Goal: Transaction & Acquisition: Purchase product/service

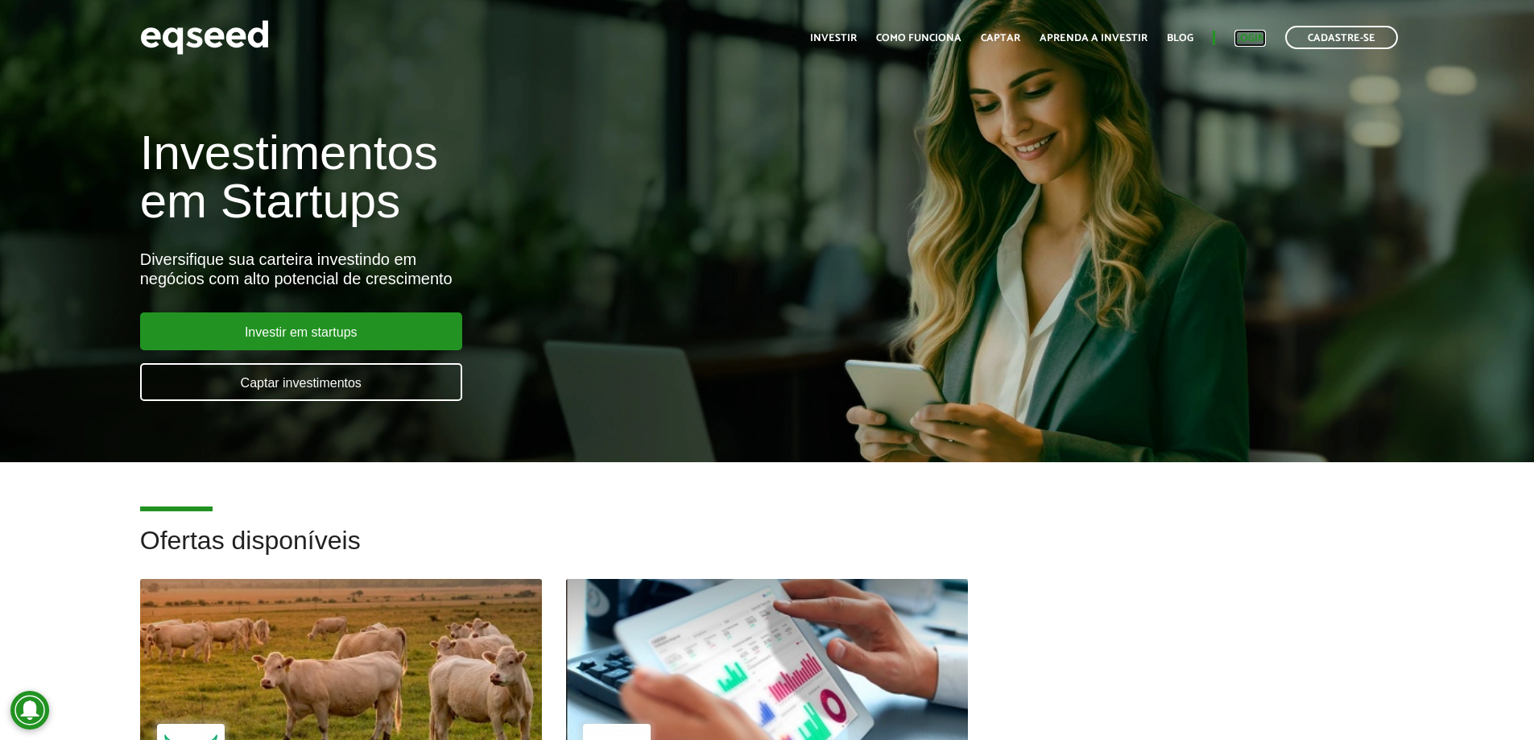
click at [1256, 34] on link "Login" at bounding box center [1249, 38] width 31 height 10
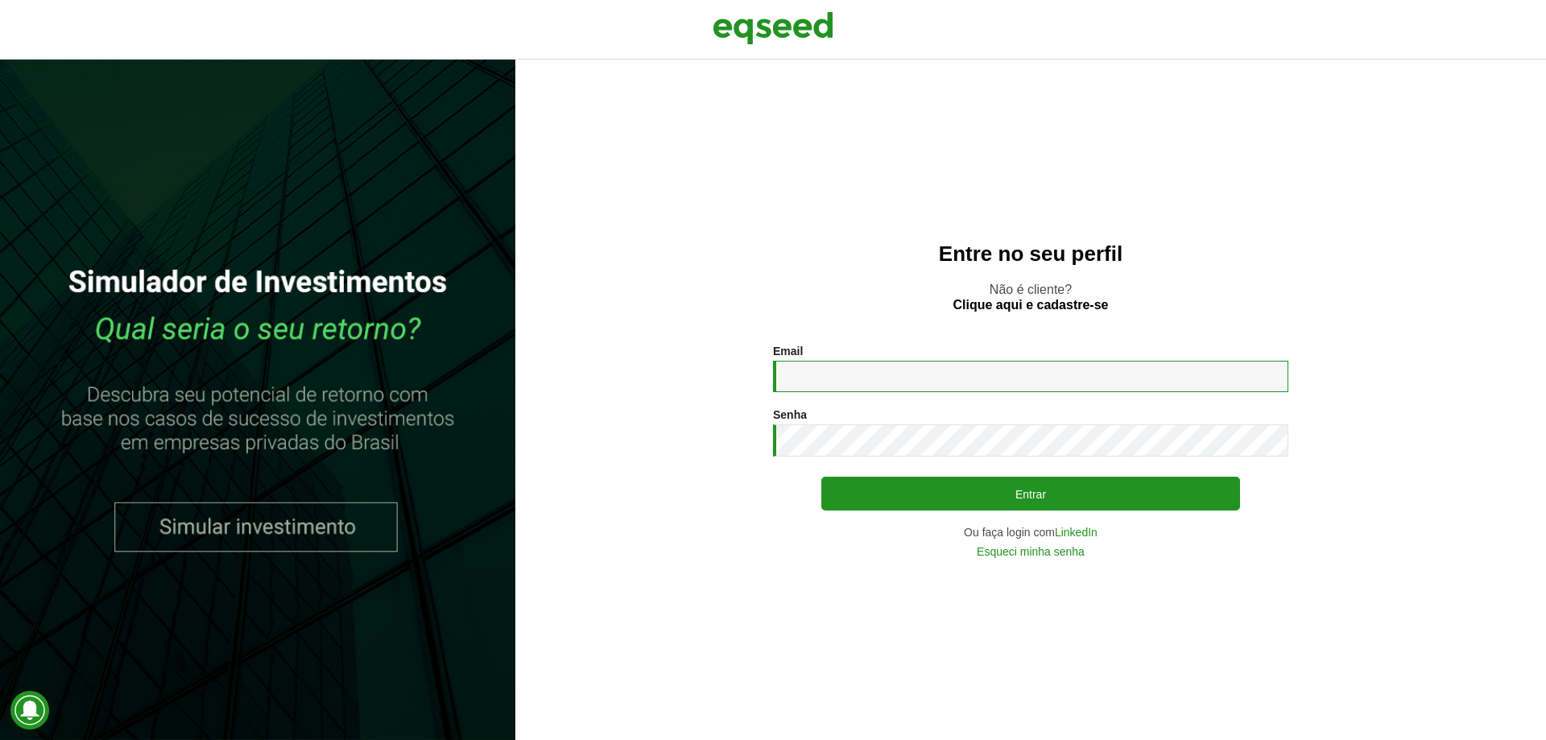
drag, startPoint x: 1039, startPoint y: 366, endPoint x: 1031, endPoint y: 374, distance: 11.4
click at [1039, 366] on input "Email *" at bounding box center [1030, 376] width 515 height 31
type input "**********"
click at [821, 477] on button "Entrar" at bounding box center [1030, 494] width 419 height 34
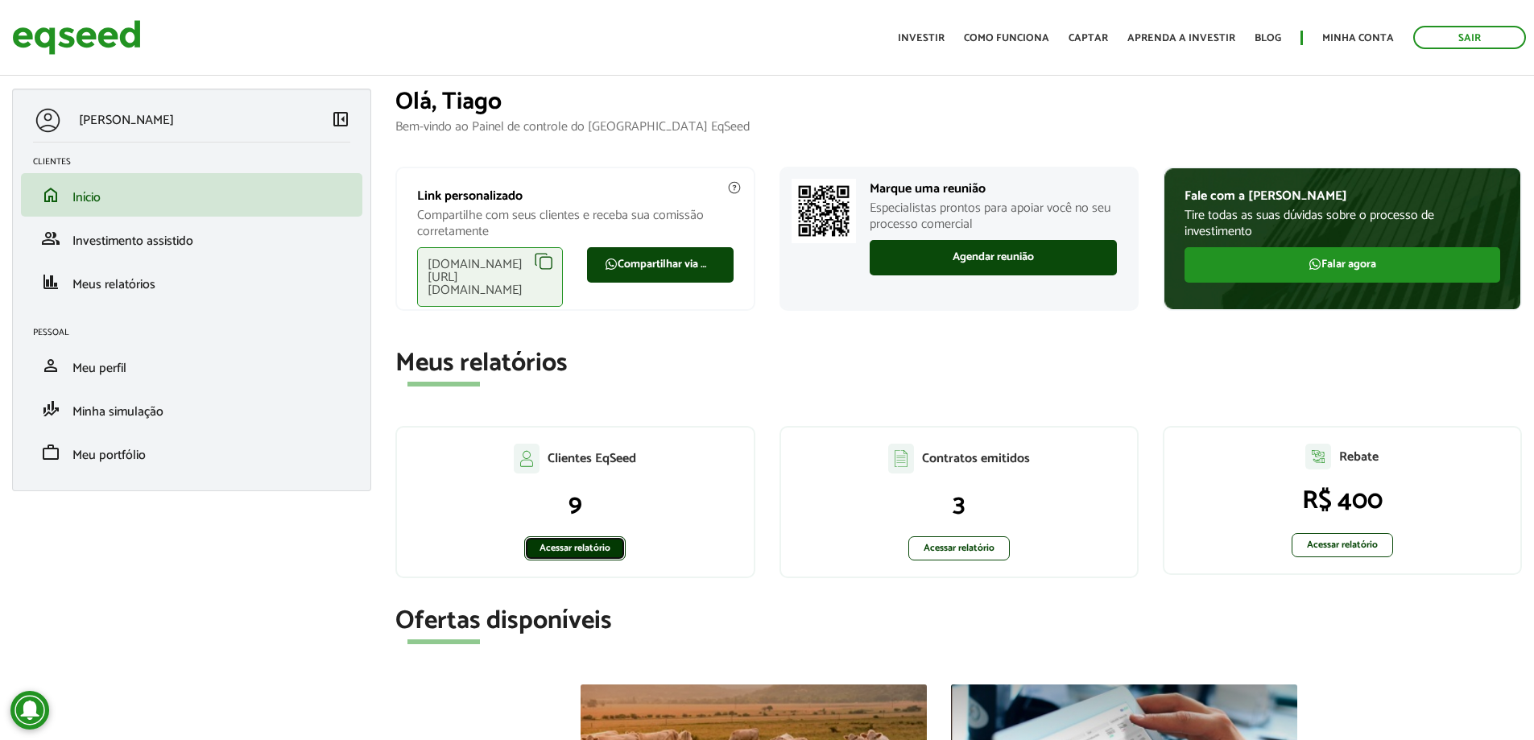
click at [572, 546] on link "Acessar relatório" at bounding box center [574, 548] width 101 height 24
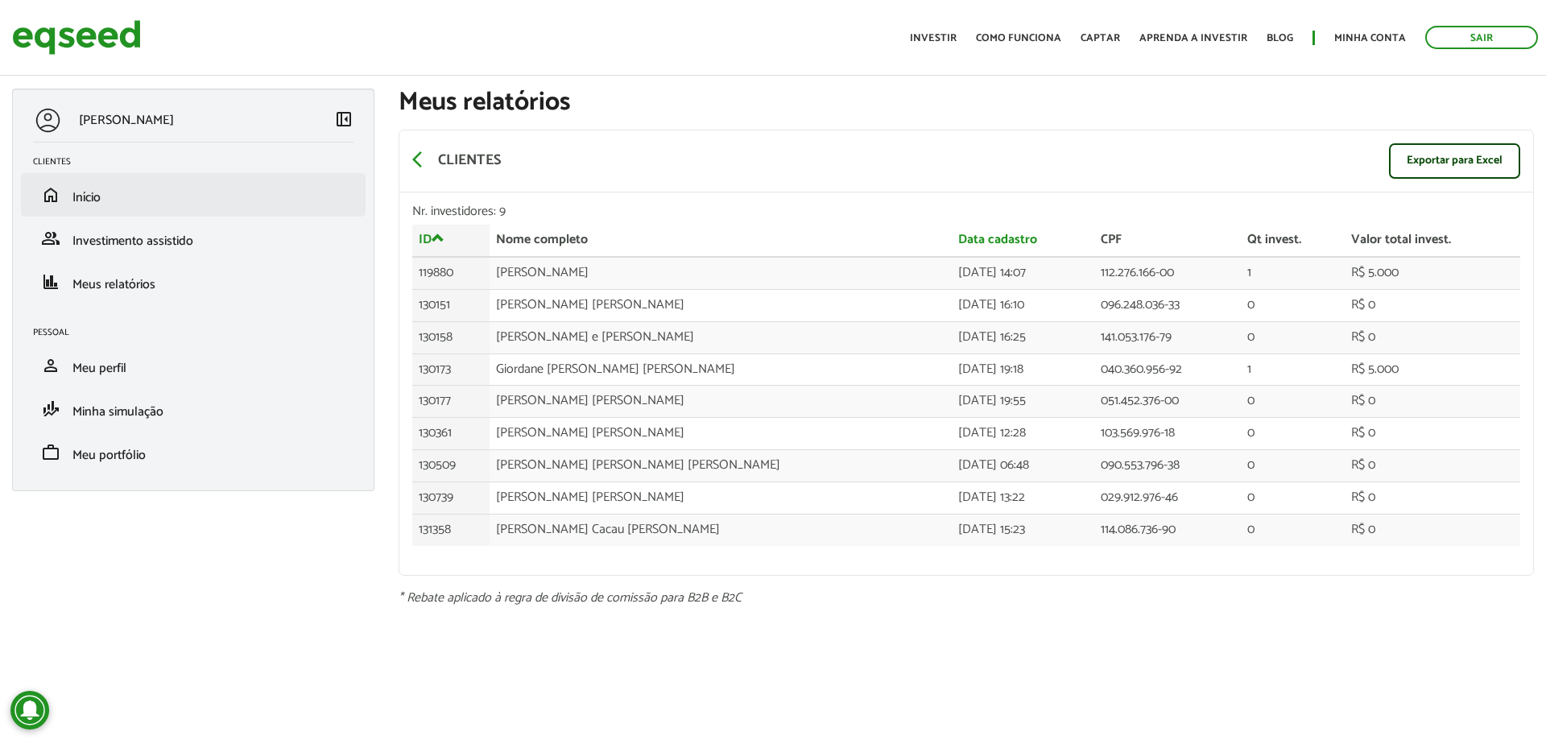
click at [193, 216] on li "home Início" at bounding box center [193, 194] width 345 height 43
click at [103, 202] on link "home Início" at bounding box center [193, 194] width 320 height 19
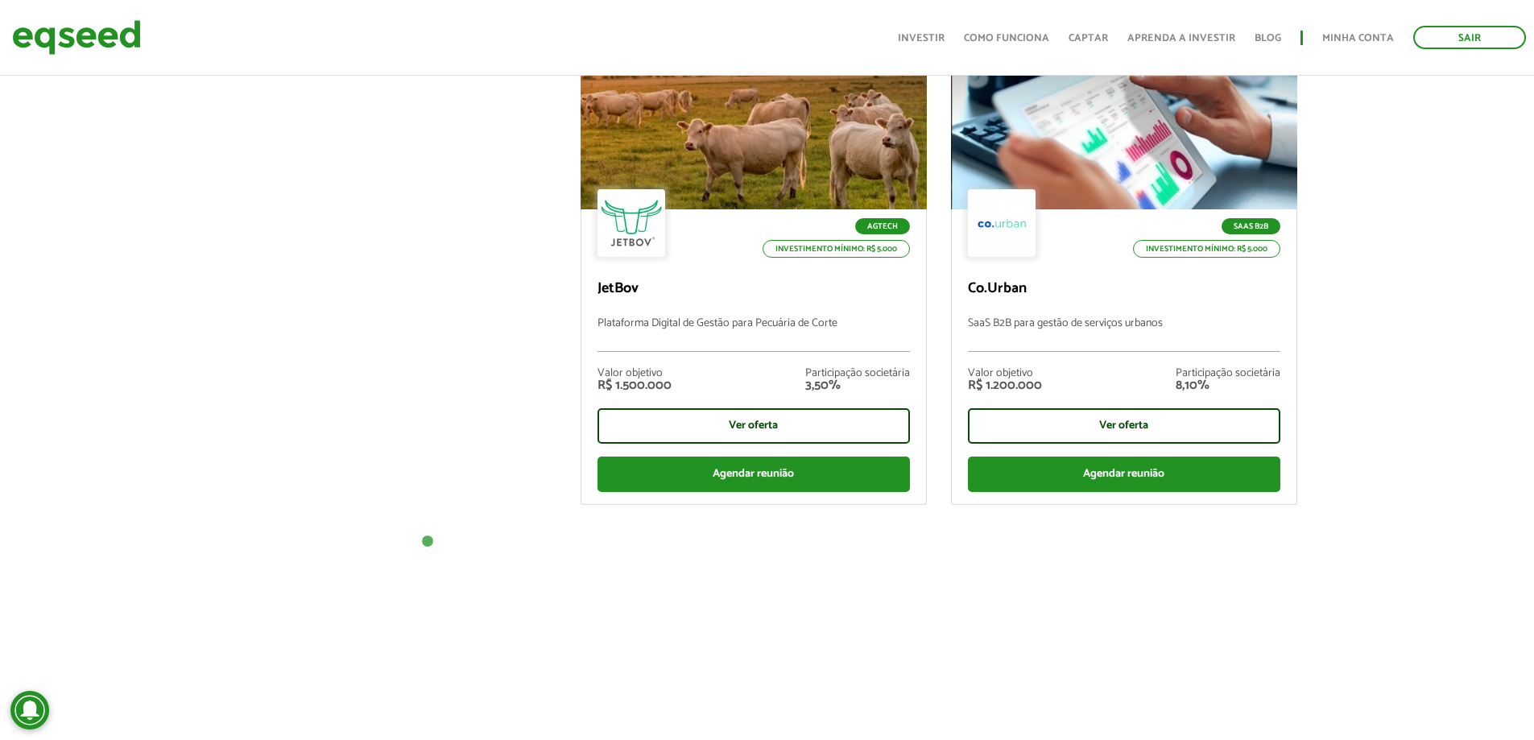
scroll to position [644, 0]
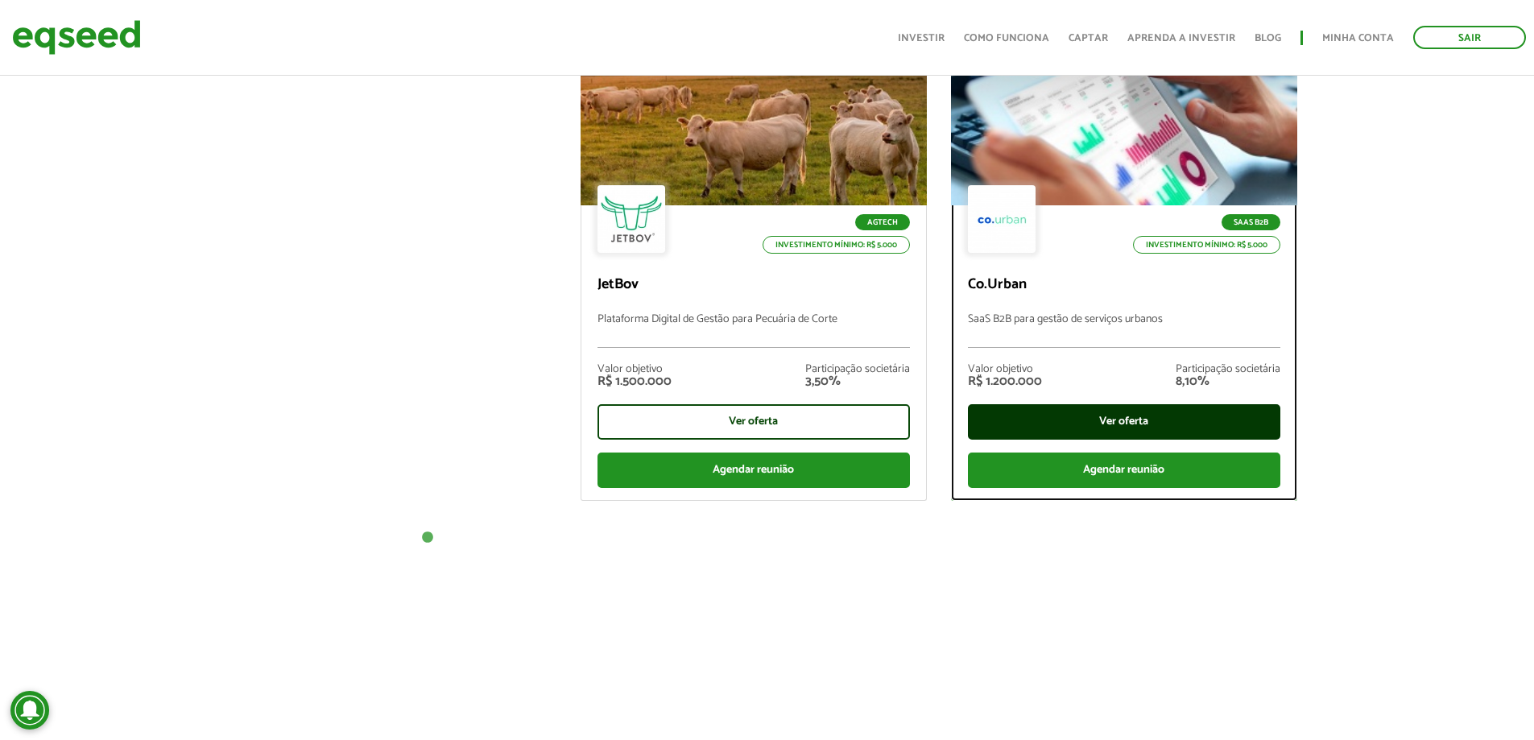
click at [1096, 409] on div "Ver oferta" at bounding box center [1124, 421] width 312 height 35
